Goal: Task Accomplishment & Management: Use online tool/utility

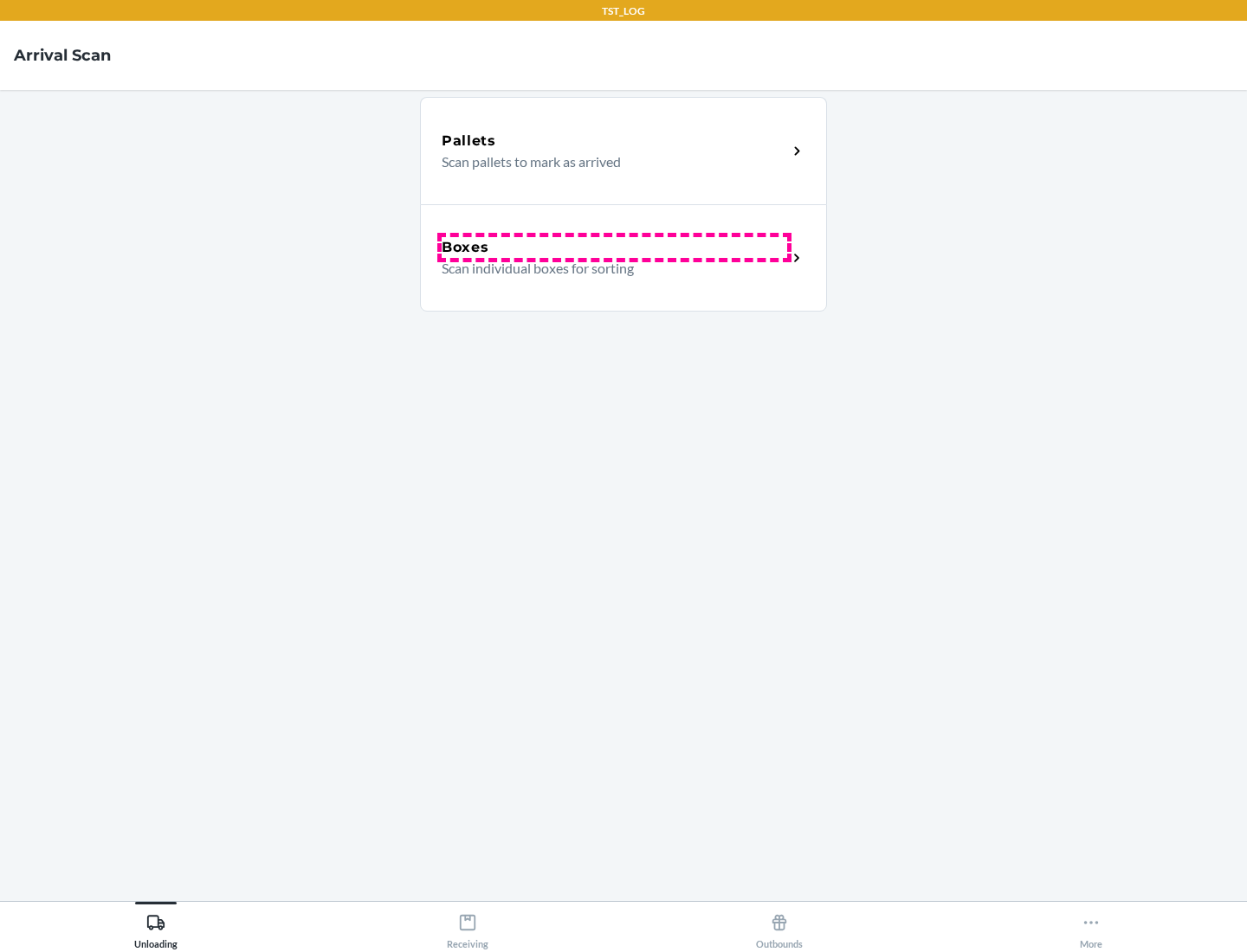
click at [614, 247] on div "Boxes" at bounding box center [614, 247] width 346 height 20
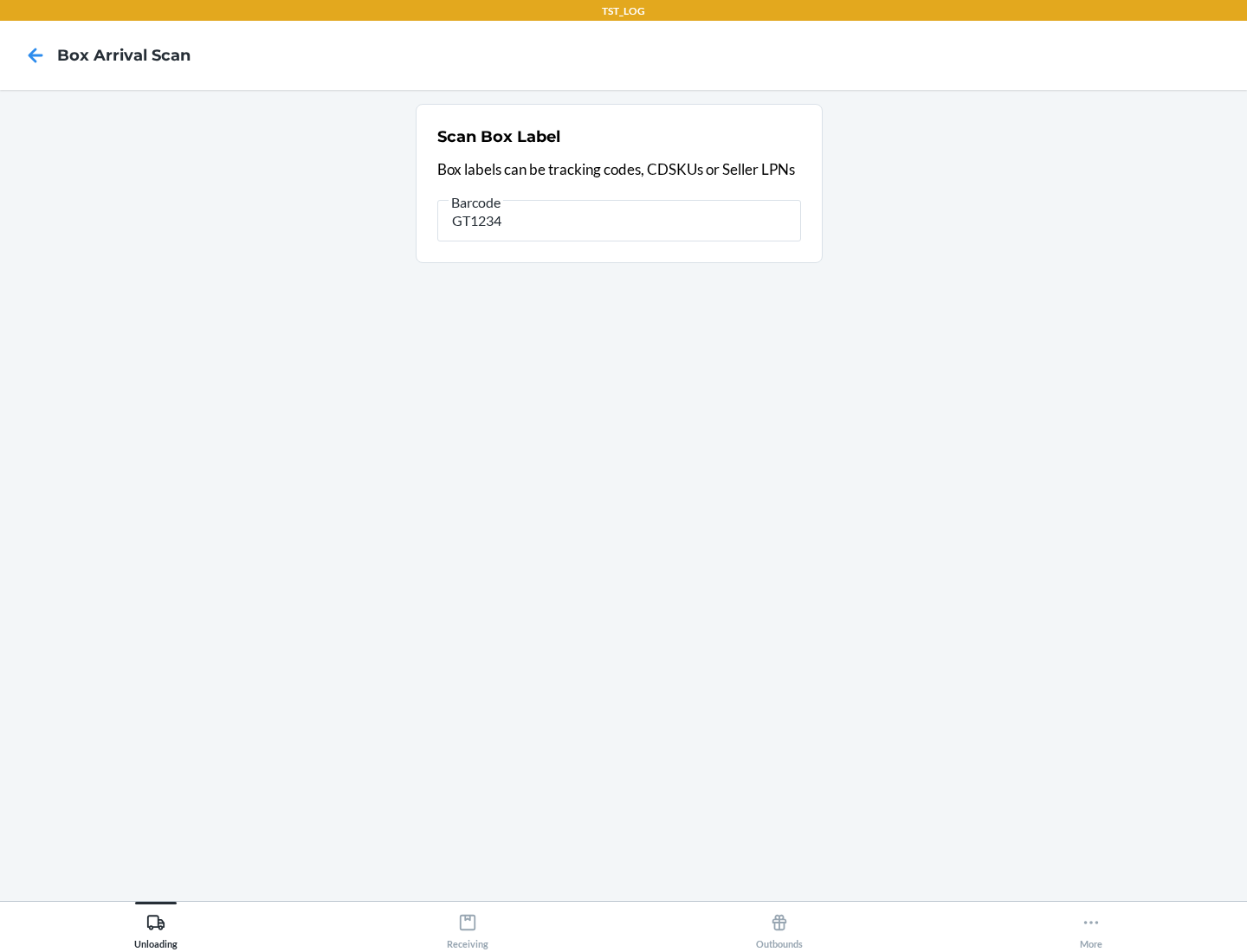
type input "GT1234"
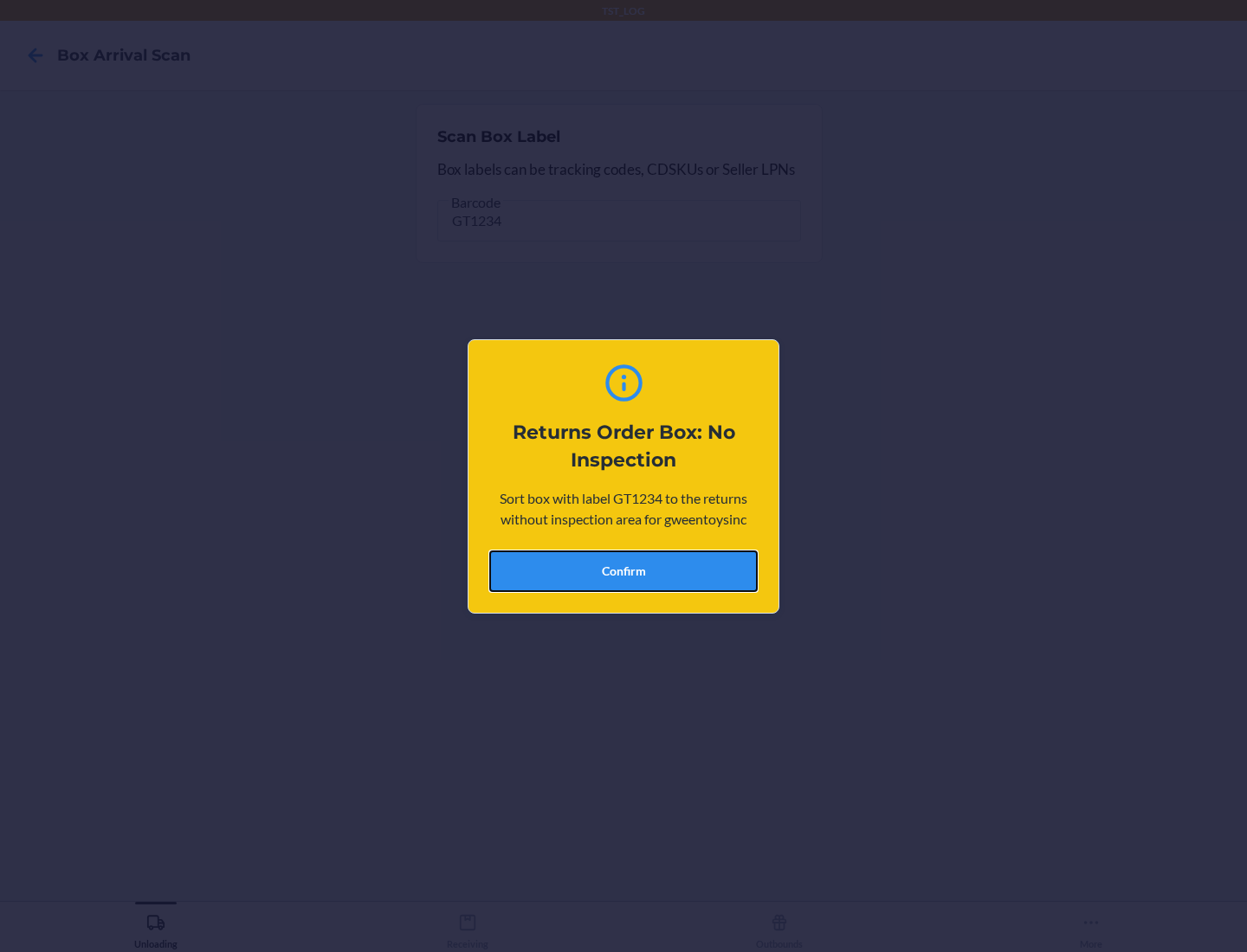
click at [623, 570] on button "Confirm" at bounding box center [624, 571] width 269 height 42
